Goal: Information Seeking & Learning: Learn about a topic

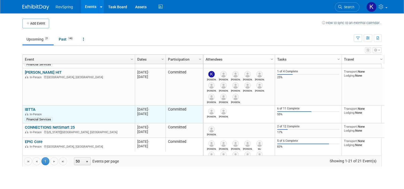
scroll to position [89, 0]
click at [26, 113] on div "In-Person" at bounding box center [79, 115] width 108 height 5
click at [27, 108] on link "IBTTA" at bounding box center [30, 110] width 11 height 5
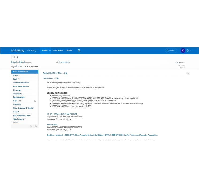
scroll to position [129, 0]
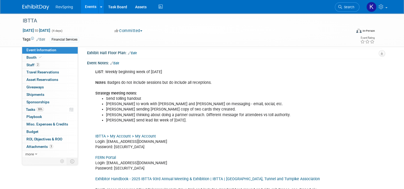
click at [103, 134] on link "IBTTA > My Account > My Account" at bounding box center [125, 136] width 61 height 5
click at [101, 156] on link "FERN Portal" at bounding box center [105, 157] width 21 height 5
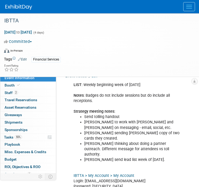
scroll to position [0, 0]
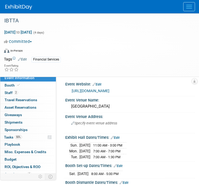
click at [97, 91] on link "[URL][DOMAIN_NAME]" at bounding box center [91, 91] width 38 height 4
click at [28, 87] on link "Booth" at bounding box center [28, 85] width 56 height 7
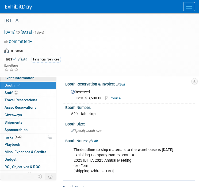
click at [28, 79] on span "Event Information" at bounding box center [20, 78] width 30 height 4
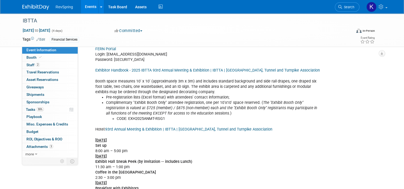
scroll to position [247, 0]
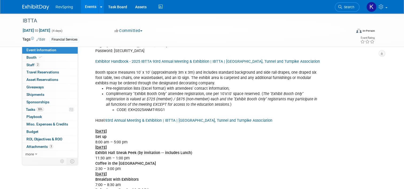
click at [151, 120] on link "93rd Annual Meeting & Exhibition | IBTTA | International Bridge, Tunnel and Tur…" at bounding box center [188, 120] width 167 height 5
